Goal: Information Seeking & Learning: Learn about a topic

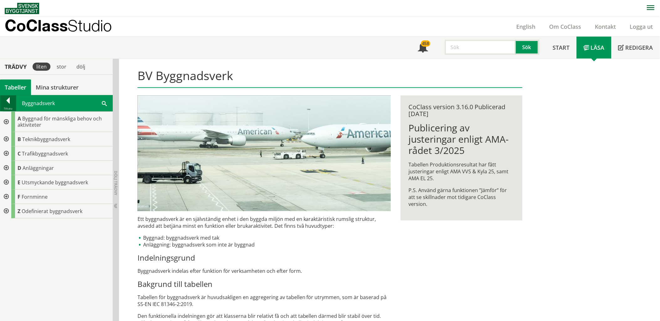
click at [2, 98] on div at bounding box center [8, 101] width 16 height 9
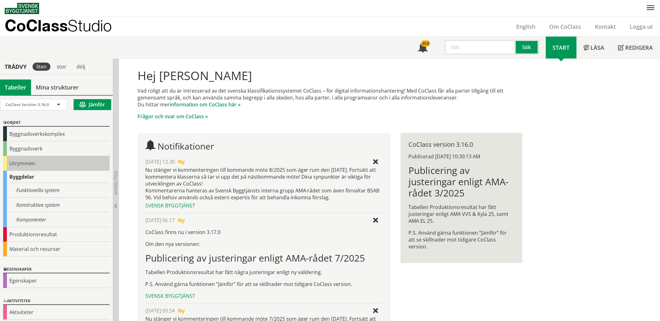
click at [23, 164] on div "Utrymmen" at bounding box center [56, 163] width 106 height 15
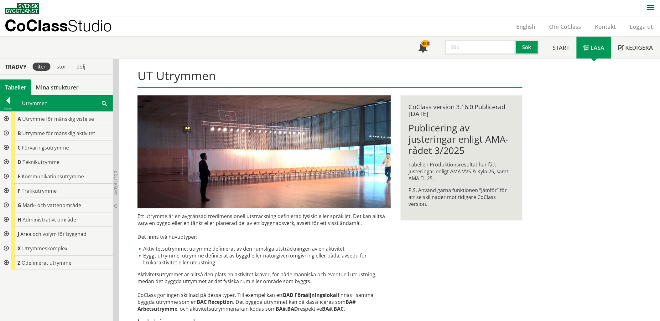
click at [6, 146] on div at bounding box center [5, 148] width 11 height 14
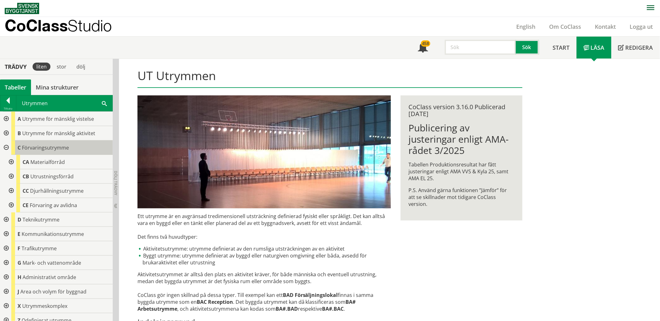
click at [43, 147] on span "Förvaringsutrymme" at bounding box center [45, 147] width 47 height 7
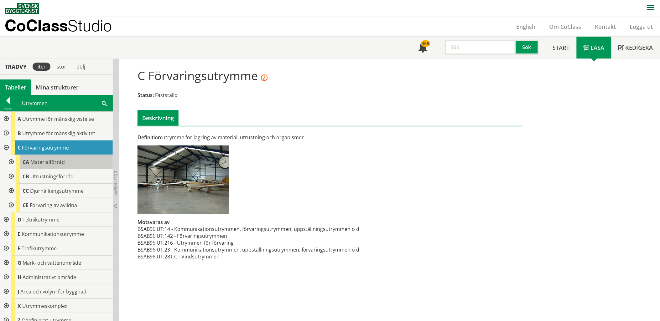
click at [46, 163] on span "Materialförråd" at bounding box center [47, 162] width 34 height 7
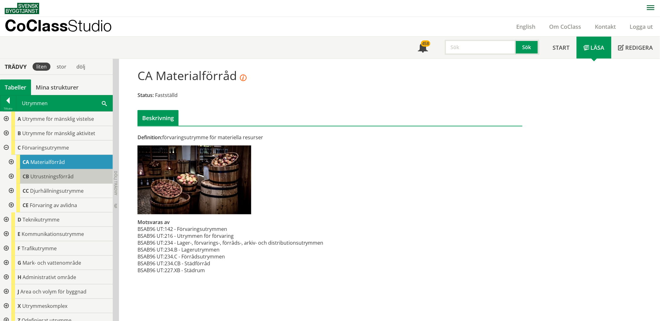
click at [51, 177] on span "Utrustningsförråd" at bounding box center [51, 176] width 43 height 7
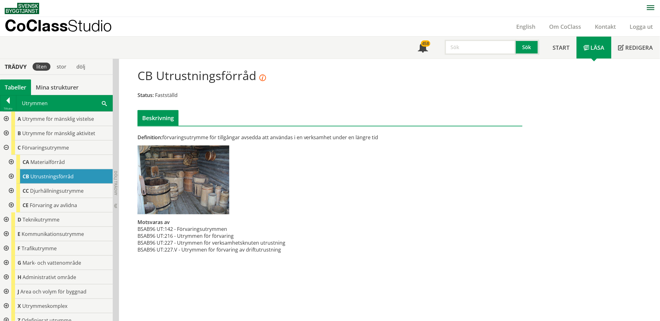
click at [6, 144] on div at bounding box center [5, 148] width 11 height 14
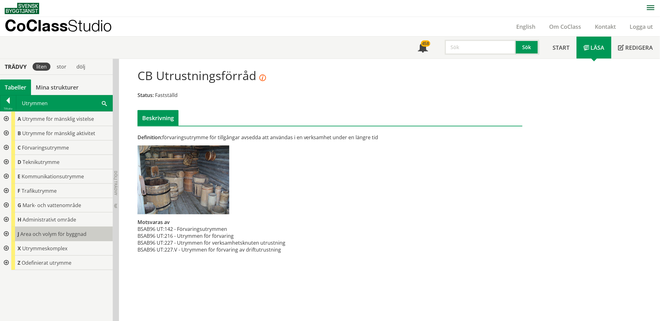
scroll to position [0, 0]
click at [7, 248] on div at bounding box center [5, 248] width 11 height 14
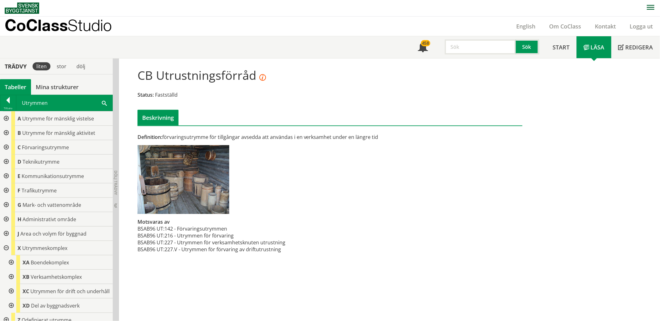
click at [12, 263] on div at bounding box center [10, 262] width 11 height 14
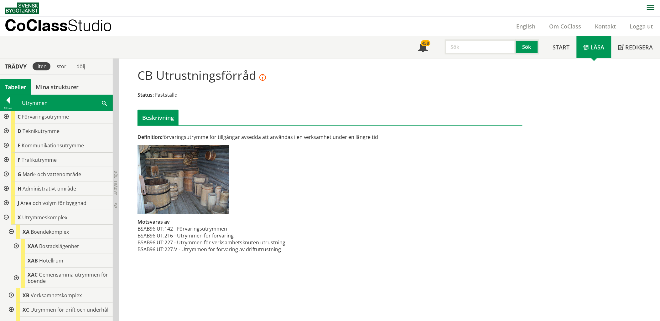
scroll to position [61, 0]
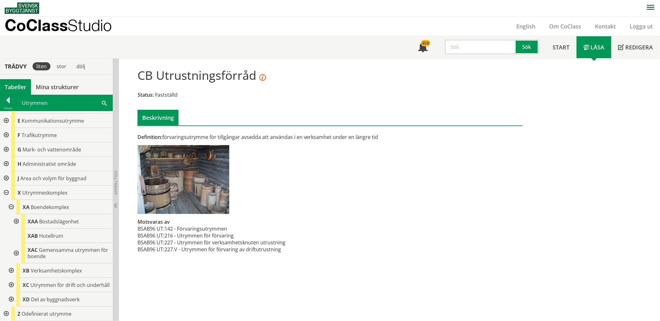
click at [11, 265] on div at bounding box center [10, 271] width 11 height 14
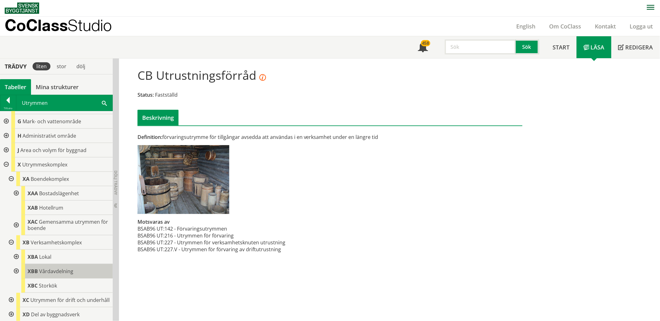
scroll to position [104, 0]
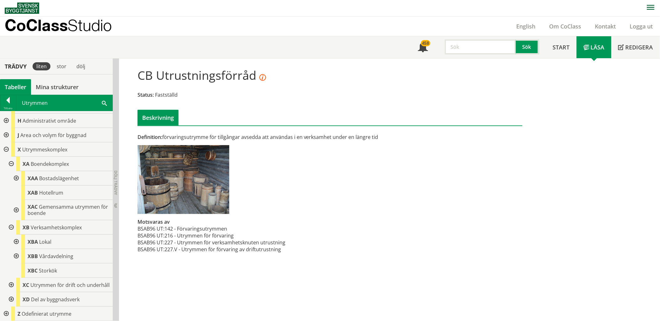
click at [16, 237] on div at bounding box center [15, 242] width 11 height 14
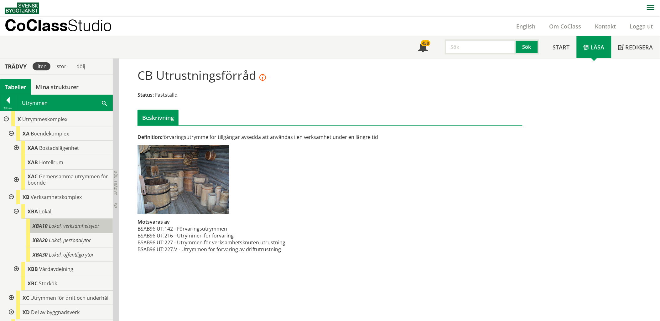
scroll to position [139, 0]
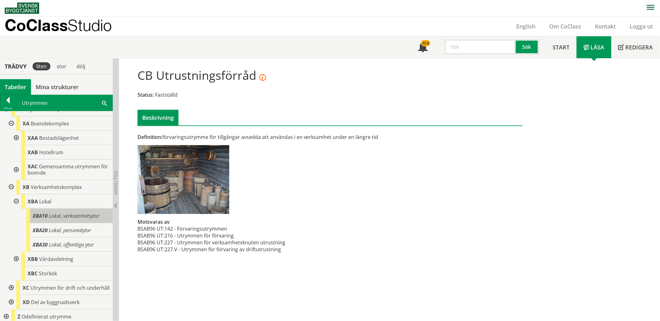
click at [55, 213] on span "Lokal, verksamhetsytor" at bounding box center [74, 216] width 50 height 7
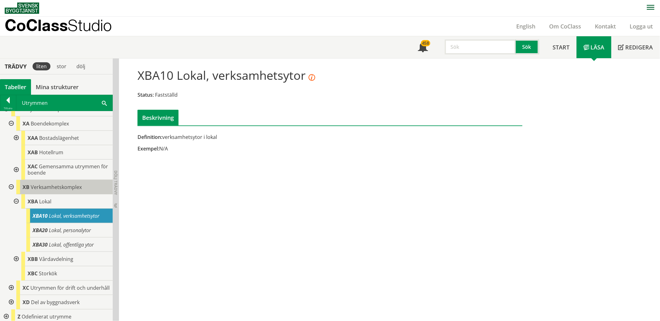
click at [69, 184] on span "Verksamhetskomplex" at bounding box center [56, 187] width 51 height 7
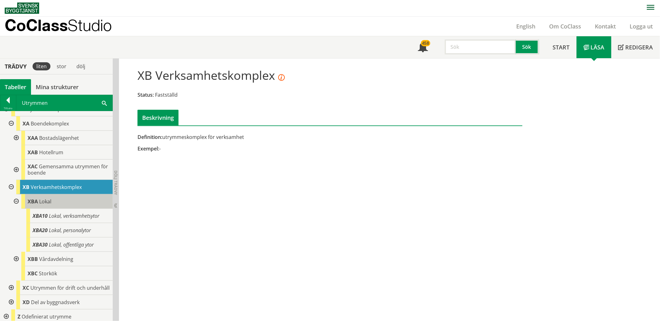
click at [68, 199] on div "XBA Lokal" at bounding box center [66, 201] width 91 height 14
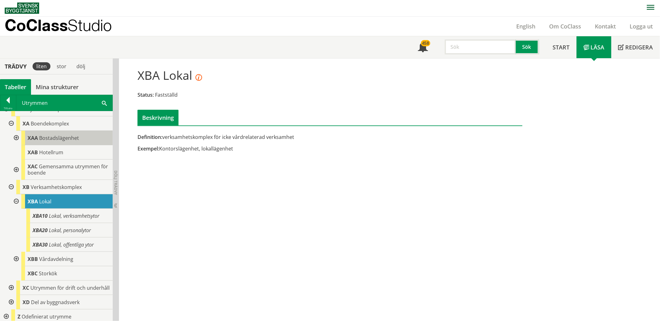
click at [55, 139] on span "Bostadslägenhet" at bounding box center [59, 138] width 40 height 7
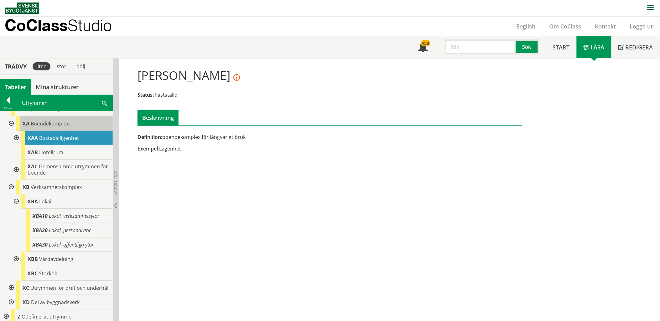
click at [59, 123] on span "Boendekomplex" at bounding box center [50, 123] width 38 height 7
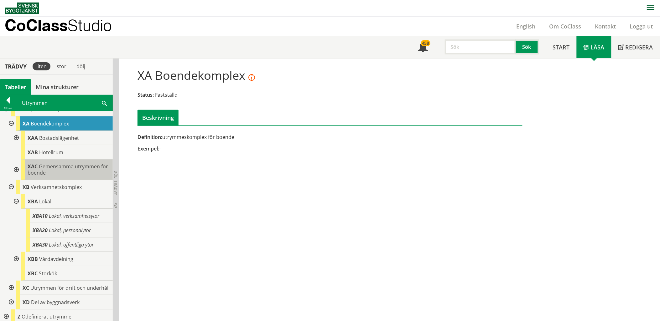
scroll to position [104, 0]
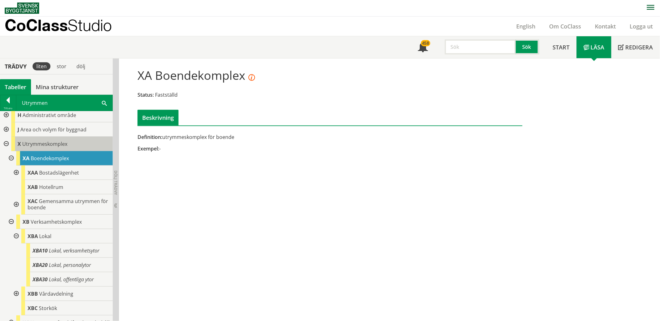
click at [53, 138] on div "X Utrymmeskomplex" at bounding box center [61, 144] width 101 height 14
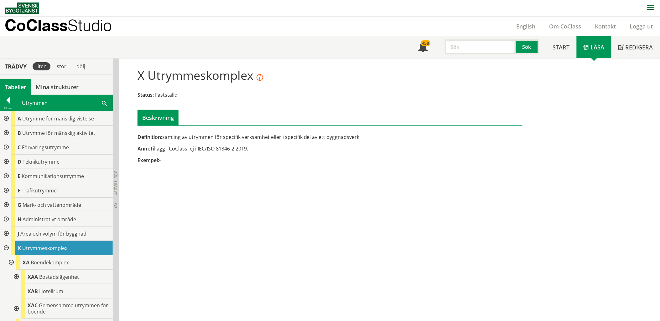
click at [5, 121] on div at bounding box center [5, 118] width 11 height 14
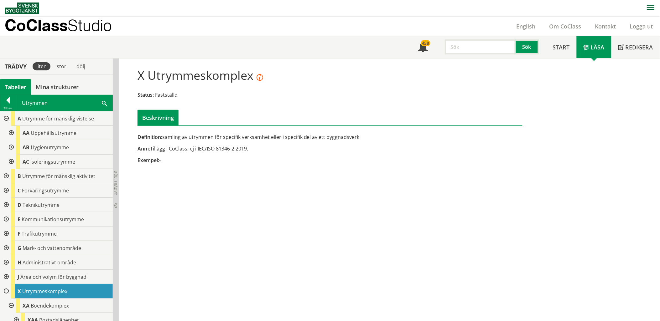
click at [5, 176] on div at bounding box center [5, 176] width 11 height 14
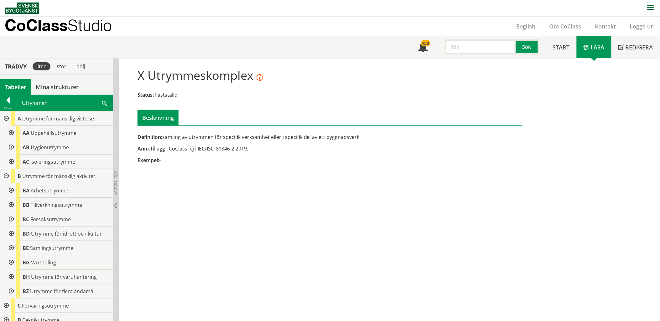
click at [11, 193] on div at bounding box center [10, 190] width 11 height 14
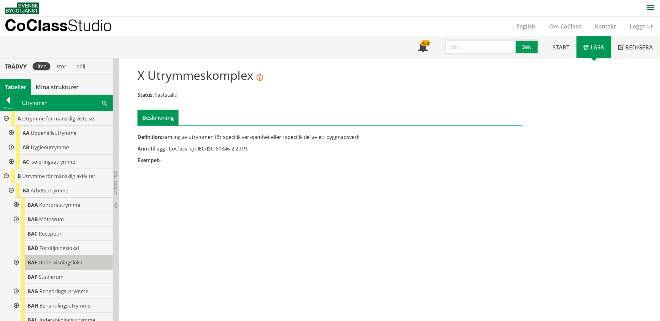
click at [42, 258] on div "BAE Undervisningslokal" at bounding box center [66, 262] width 91 height 14
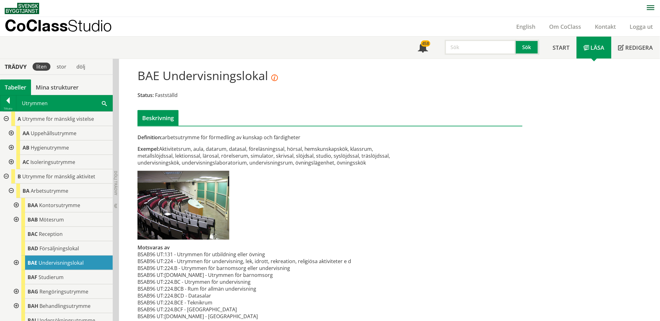
click at [102, 103] on span at bounding box center [104, 103] width 5 height 7
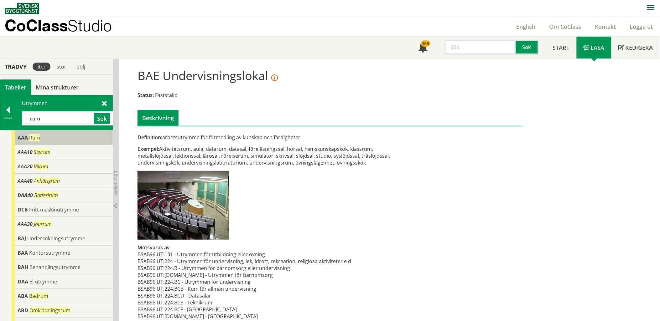
click at [30, 138] on span "Rum" at bounding box center [34, 137] width 11 height 7
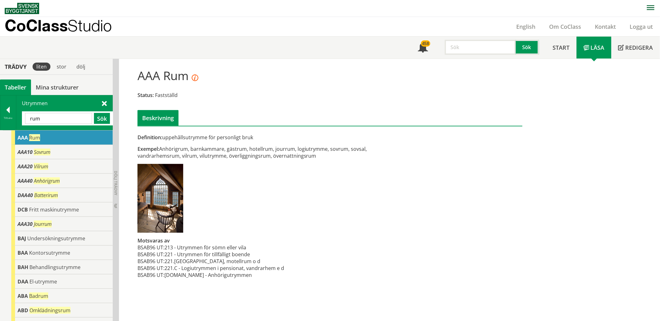
click at [65, 120] on input "rum" at bounding box center [58, 118] width 67 height 11
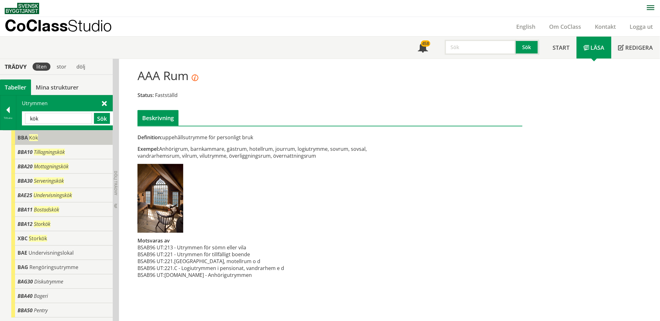
click at [49, 139] on div "BBA Kök" at bounding box center [61, 138] width 101 height 14
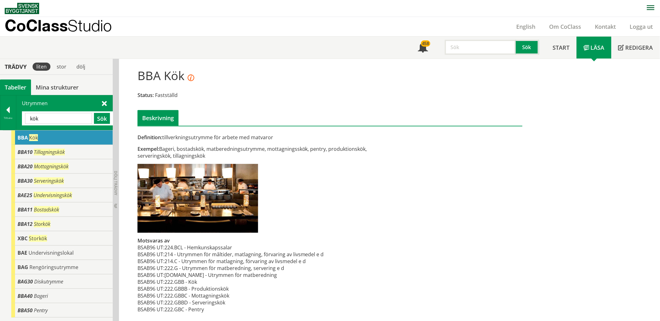
click at [73, 118] on input "kök" at bounding box center [58, 118] width 67 height 11
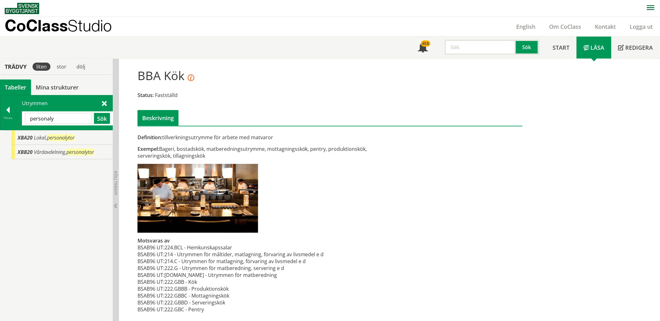
click at [71, 116] on input "personaly" at bounding box center [58, 118] width 67 height 11
click at [60, 138] on span "Personalutrymme" at bounding box center [53, 137] width 39 height 7
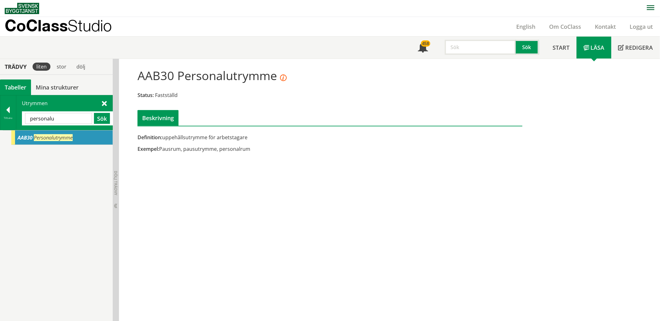
click at [65, 117] on input "personalu" at bounding box center [58, 118] width 67 height 11
type input "installations"
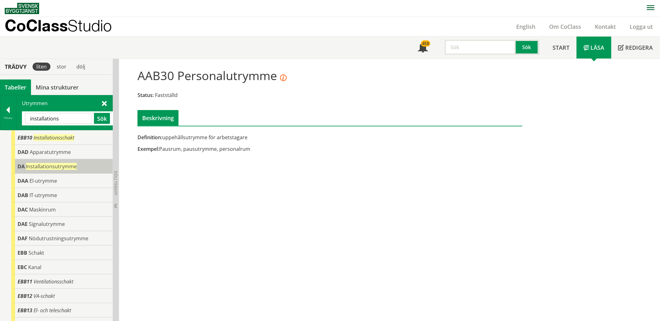
click at [57, 166] on body "AMA AMA Beskrivningsverktyg AMA Funktion BSAB Bygginfo Byggjura Byggkatalogen […" at bounding box center [330, 160] width 660 height 321
click at [58, 166] on span "Installationsutrymme" at bounding box center [51, 166] width 51 height 7
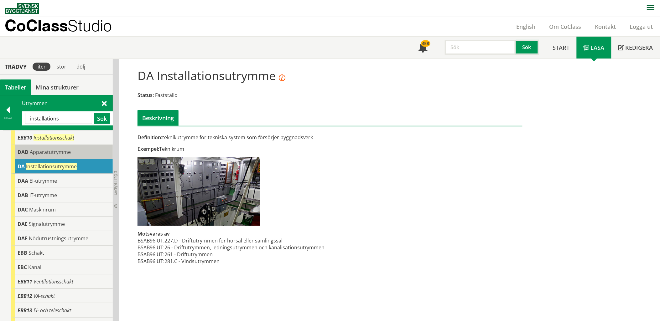
click at [55, 153] on span "Apparatutrymme" at bounding box center [50, 152] width 41 height 7
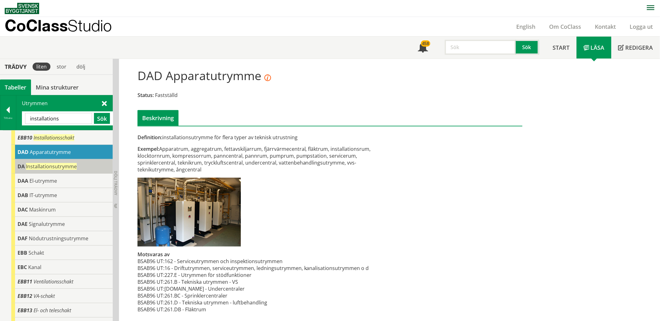
click at [51, 164] on span "Installationsutrymme" at bounding box center [51, 166] width 51 height 7
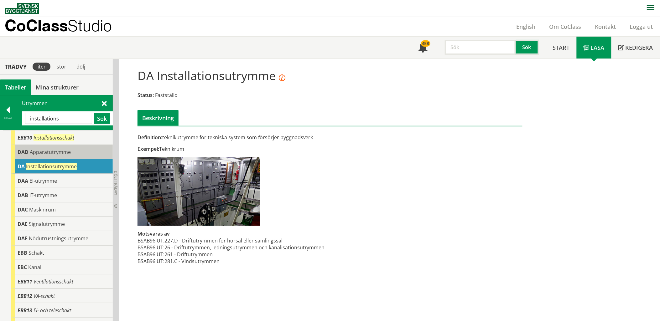
click at [68, 152] on span "Apparatutrymme" at bounding box center [50, 152] width 41 height 7
